Goal: Task Accomplishment & Management: Complete application form

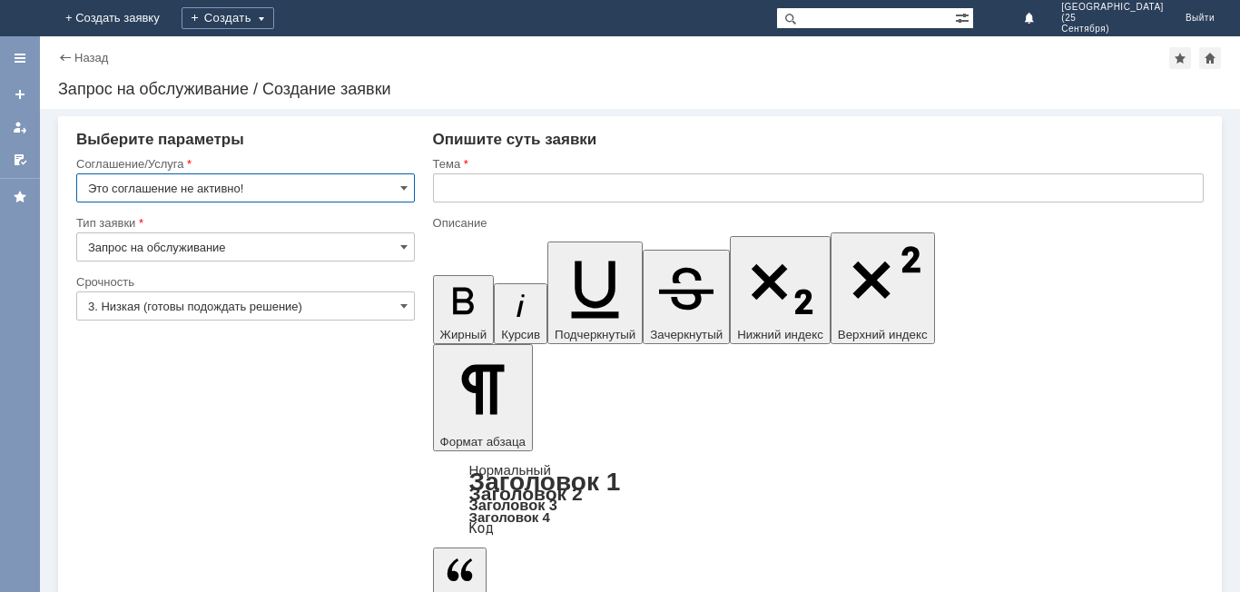
click at [410, 193] on input "Это соглашение не активно!" at bounding box center [245, 187] width 339 height 29
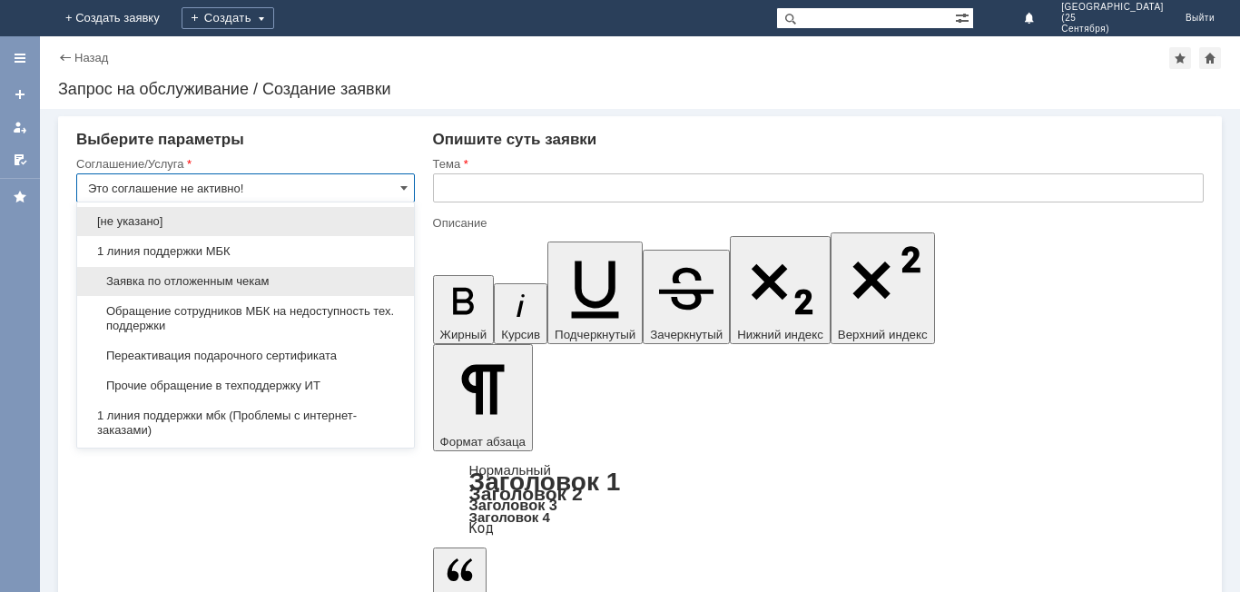
click at [340, 273] on div "Заявка по отложенным чекам" at bounding box center [245, 281] width 337 height 29
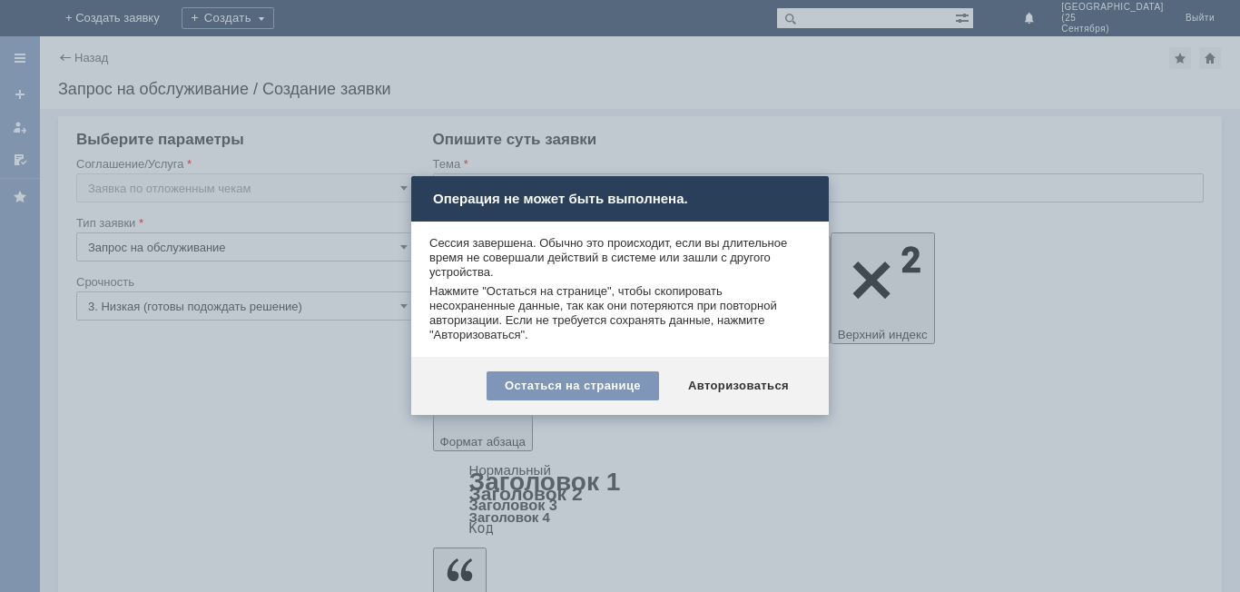
type input "Заявка по отложенным чекам"
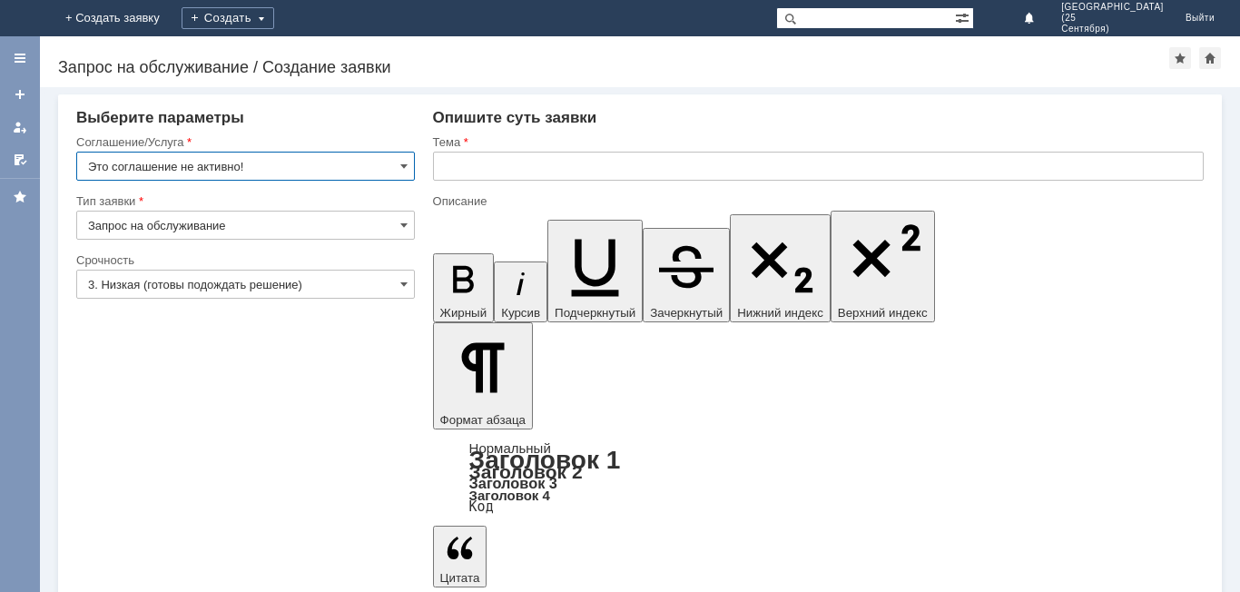
click at [295, 160] on input "Это соглашение не активно!" at bounding box center [245, 166] width 339 height 29
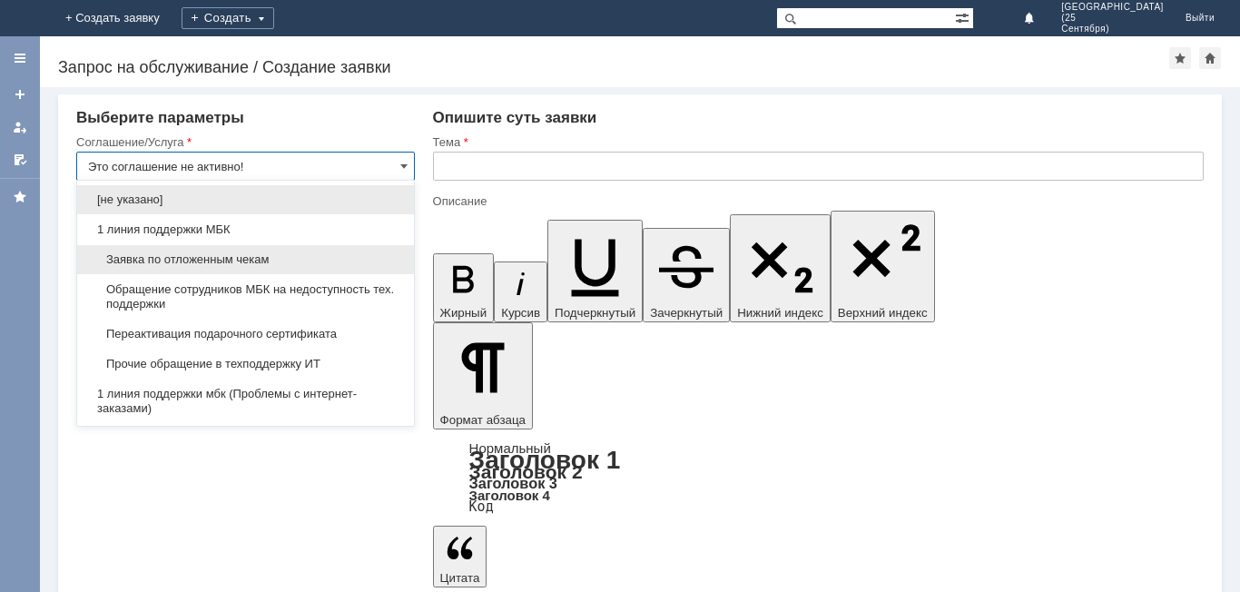
click at [315, 260] on span "Заявка по отложенным чекам" at bounding box center [245, 259] width 315 height 15
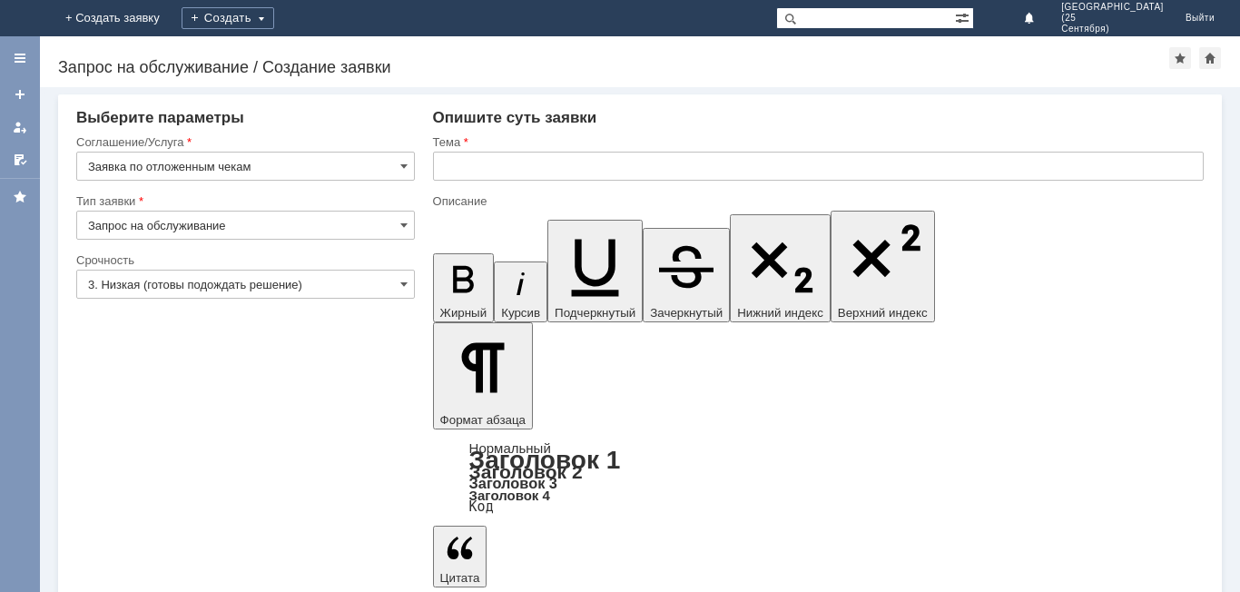
type input "Заявка по отложенным чекам"
click at [306, 228] on input "Запрос на обслуживание" at bounding box center [245, 225] width 339 height 29
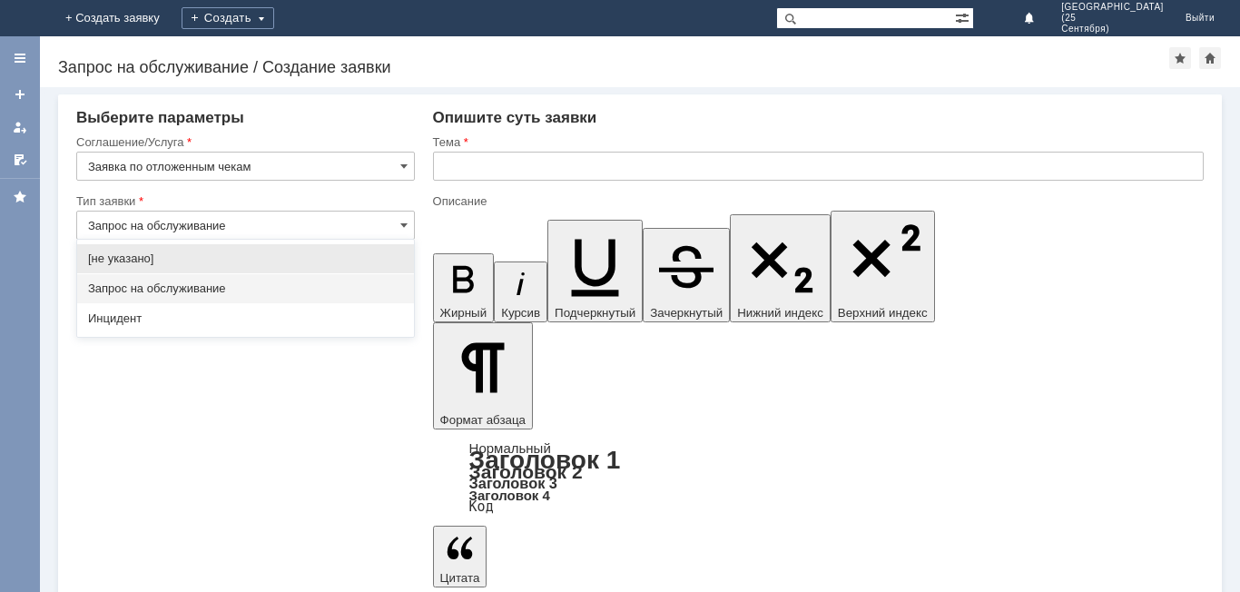
click at [306, 228] on input "Запрос на обслуживание" at bounding box center [245, 225] width 339 height 29
click at [302, 278] on div "Запрос на обслуживание" at bounding box center [245, 288] width 337 height 29
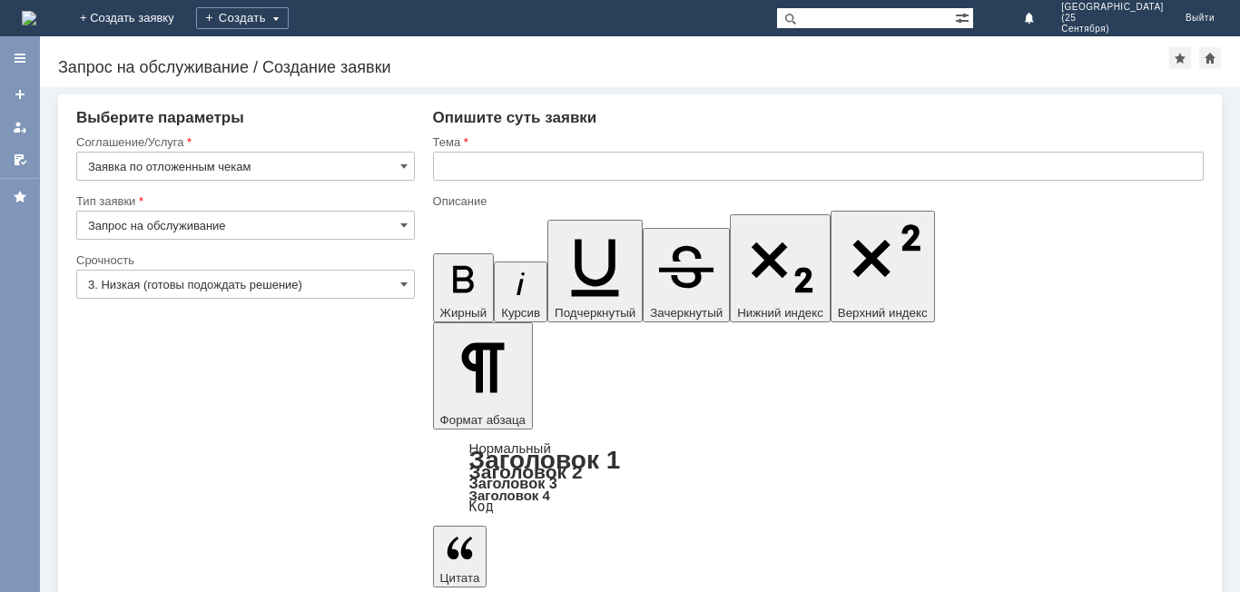
click at [302, 278] on input "3. Низкая (готовы подождать решение)" at bounding box center [245, 284] width 339 height 29
type input "Запрос на обслуживание"
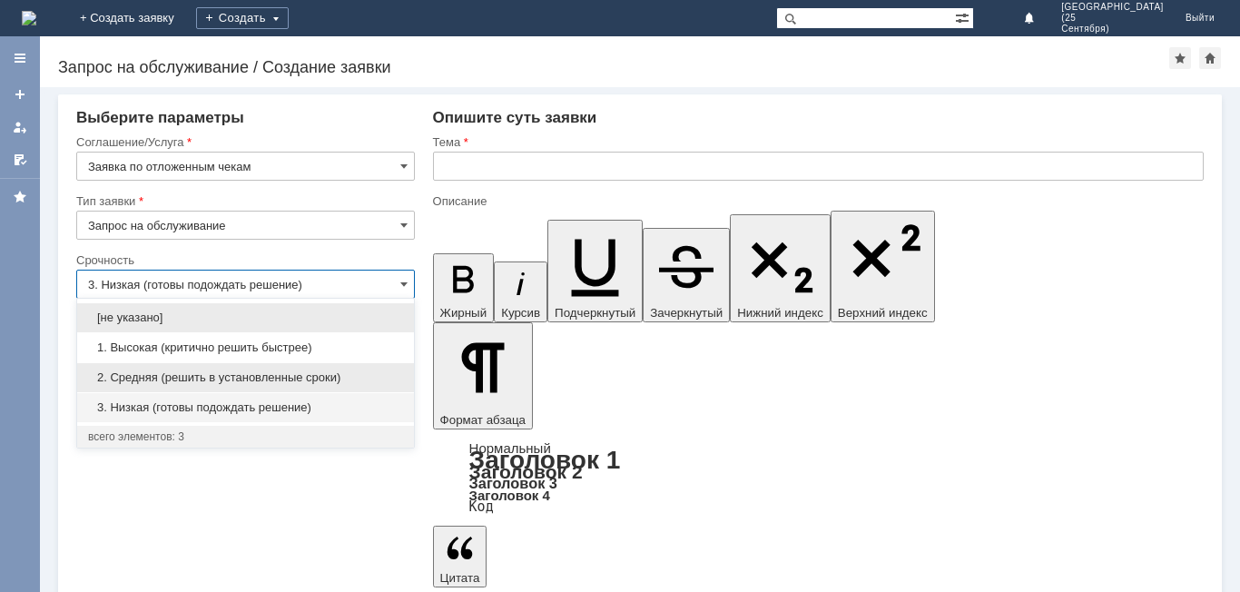
click at [282, 367] on div "2. Средняя (решить в установленные сроки)" at bounding box center [245, 377] width 337 height 29
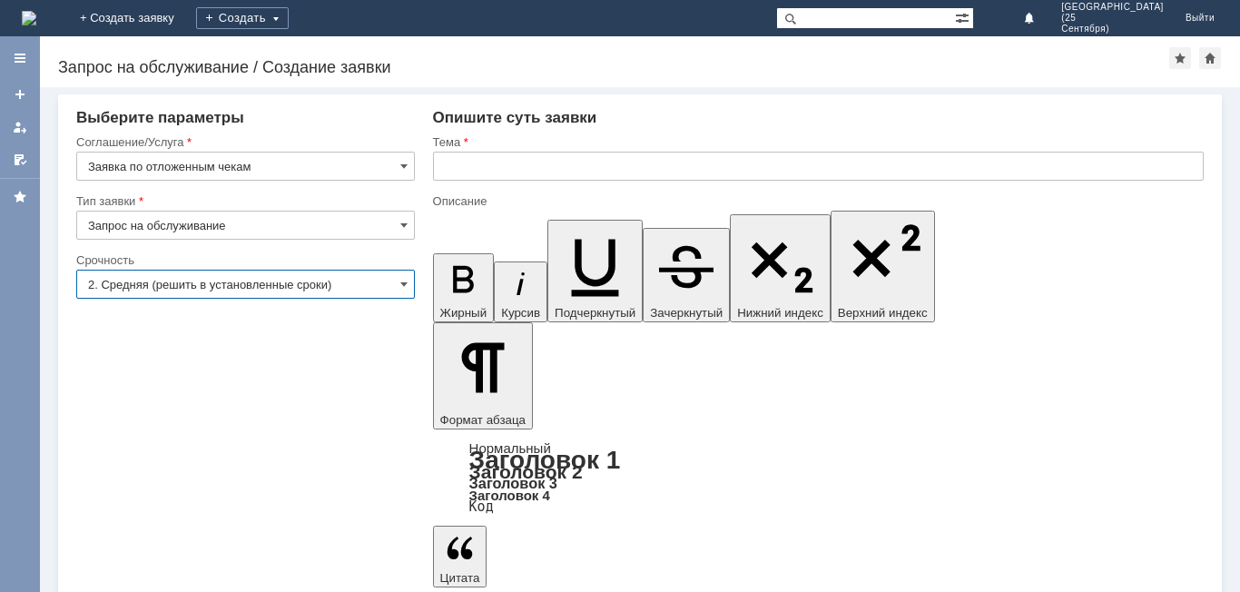
type input "2. Средняя (решить в установленные сроки)"
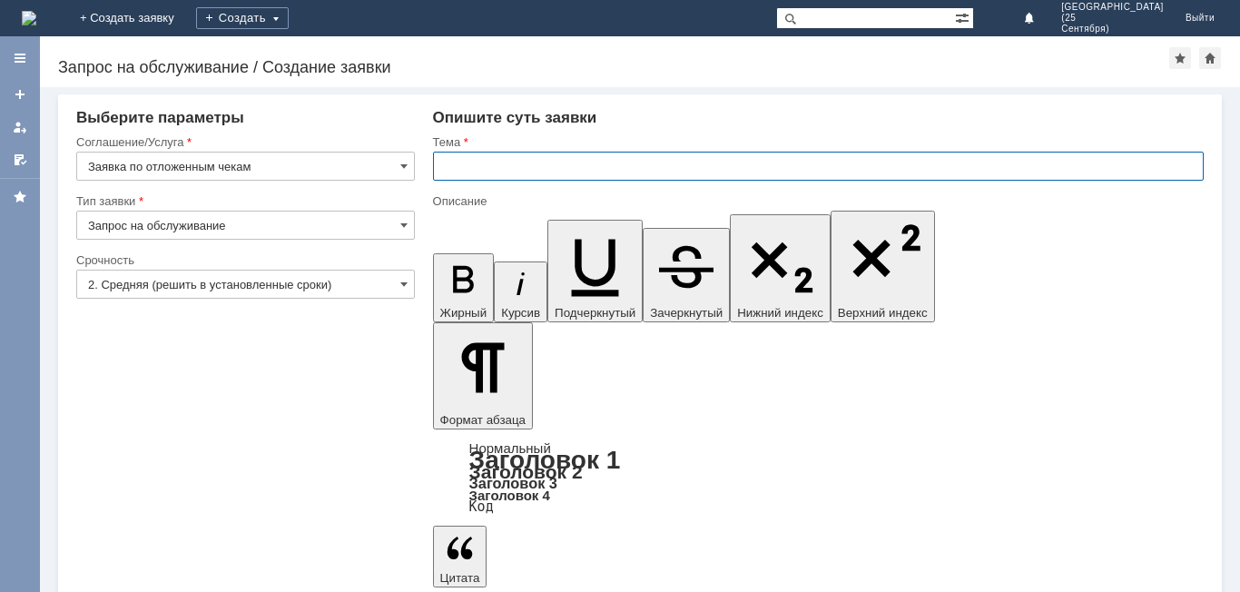
click at [486, 175] on input "text" at bounding box center [818, 166] width 771 height 29
type input "отложенные чеки."
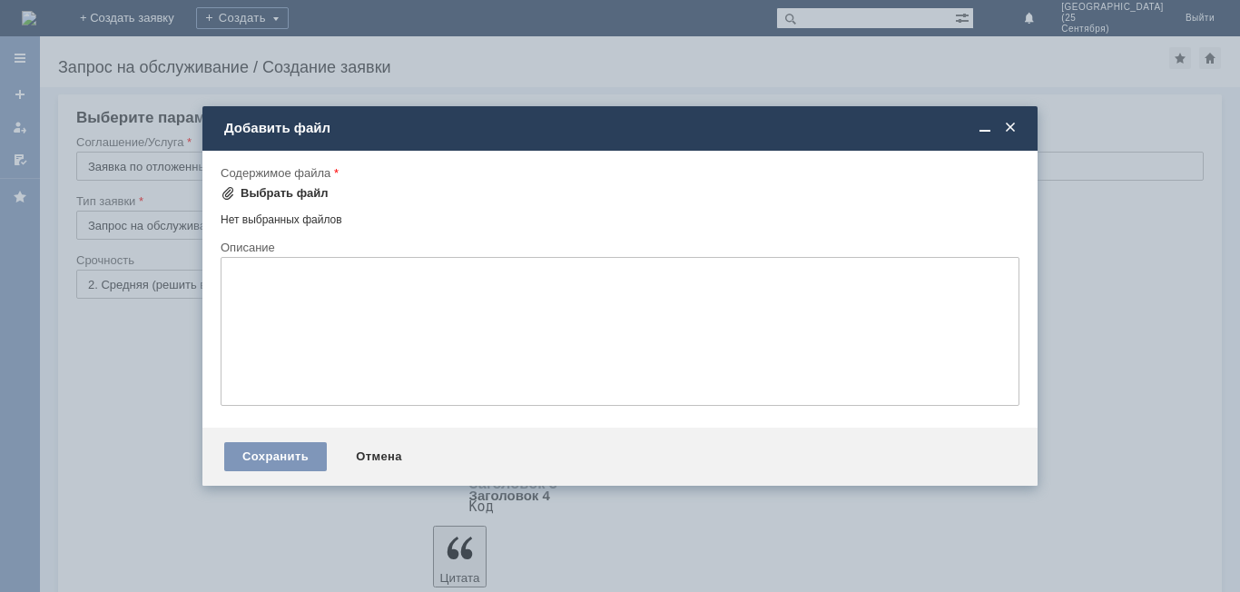
click at [315, 192] on div "Выбрать файл" at bounding box center [284, 193] width 88 height 15
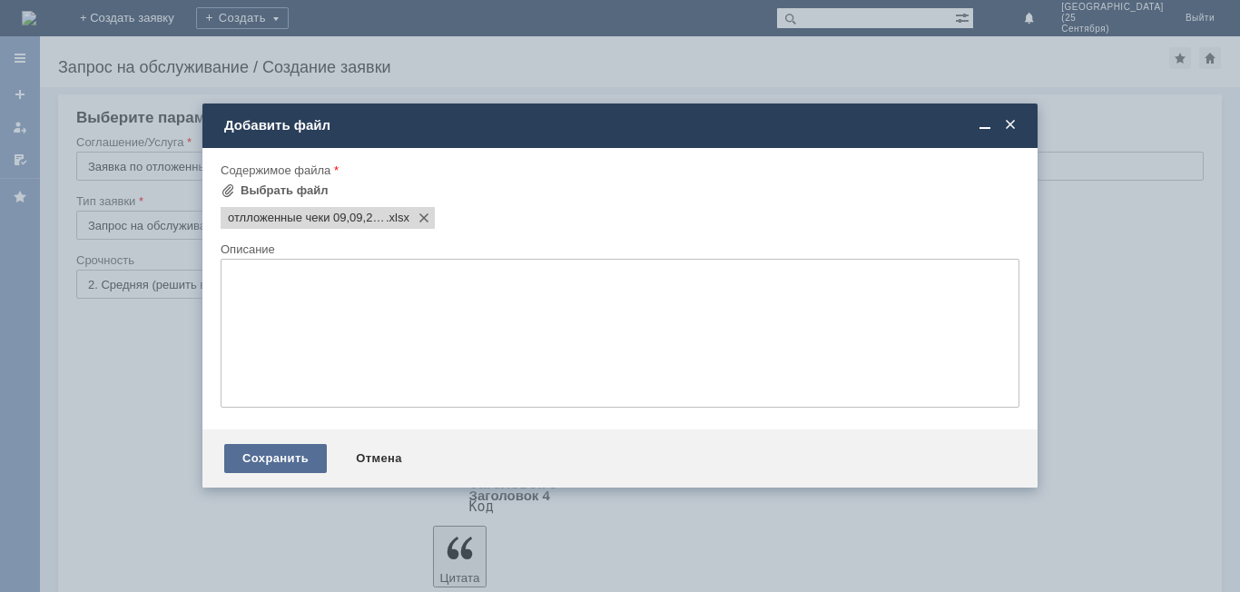
click at [269, 453] on div "Сохранить" at bounding box center [275, 458] width 103 height 29
